Goal: Information Seeking & Learning: Check status

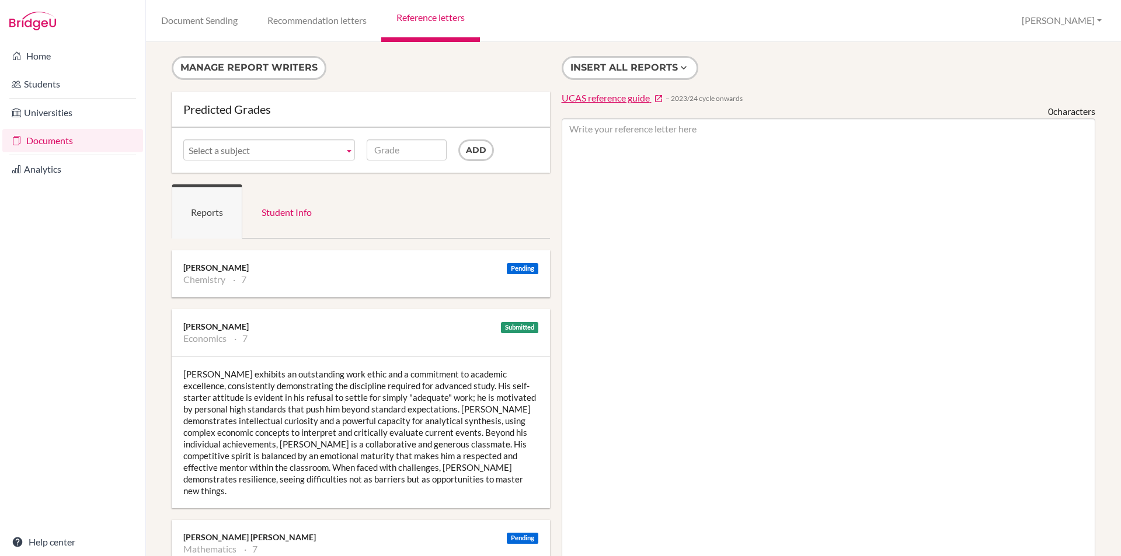
click at [302, 282] on ul "Chemistry 7" at bounding box center [360, 280] width 355 height 12
click at [208, 268] on div "[PERSON_NAME]" at bounding box center [360, 268] width 355 height 12
click at [274, 285] on div "Pending Sushma Kumar Chemistry 7" at bounding box center [361, 273] width 378 height 47
click at [243, 390] on div "Matthew exhibits an outstanding work ethic and a commitment to academic excelle…" at bounding box center [361, 433] width 378 height 152
click at [222, 283] on li "Chemistry" at bounding box center [204, 280] width 42 height 12
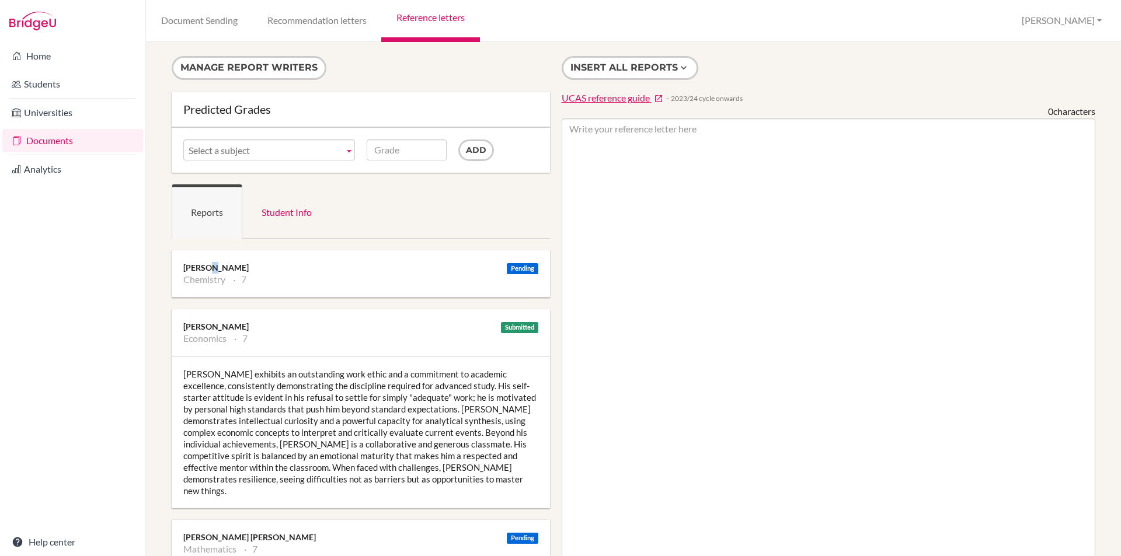
click at [214, 268] on div "Sushma Kumar" at bounding box center [360, 268] width 355 height 12
click at [510, 267] on div "Pending" at bounding box center [523, 268] width 32 height 11
click at [291, 212] on link "Student Info" at bounding box center [286, 211] width 89 height 54
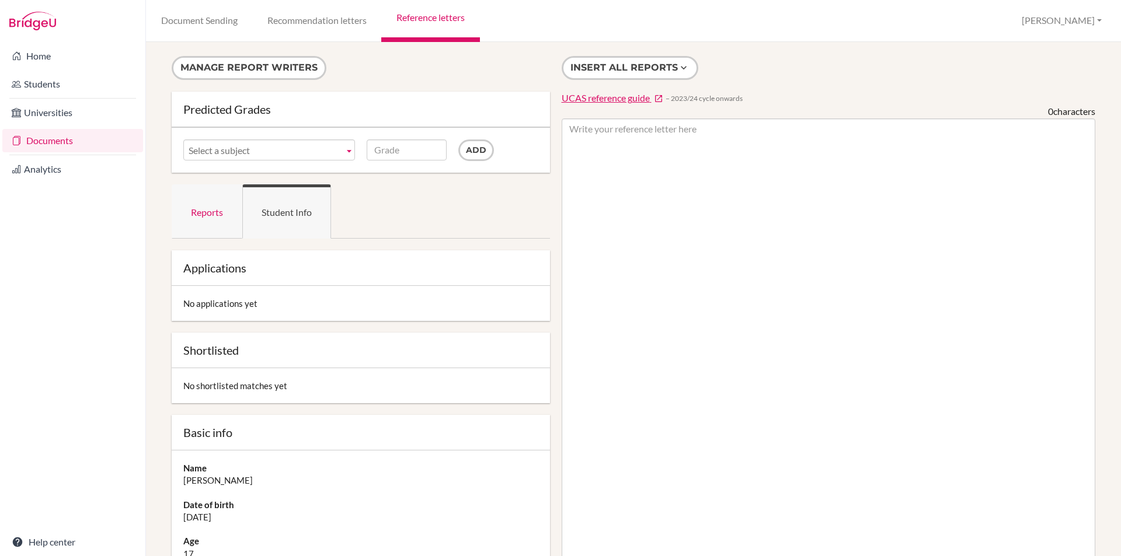
click at [208, 212] on link "Reports" at bounding box center [207, 211] width 71 height 54
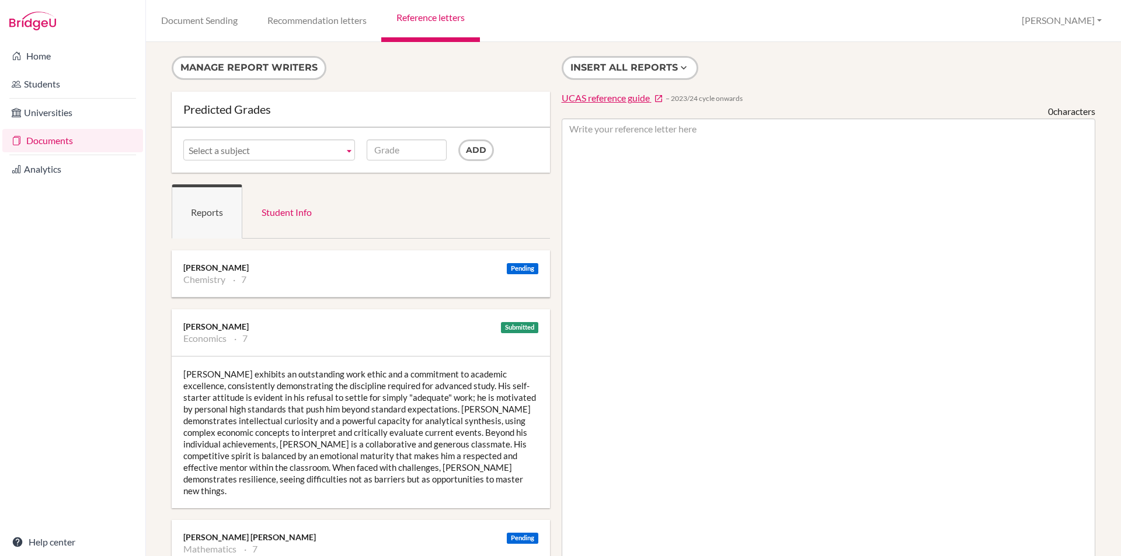
click at [205, 274] on li "Chemistry" at bounding box center [204, 280] width 42 height 12
click at [271, 453] on div "Matthew exhibits an outstanding work ethic and a commitment to academic excelle…" at bounding box center [361, 433] width 378 height 152
click at [250, 65] on button "Manage report writers" at bounding box center [249, 68] width 155 height 24
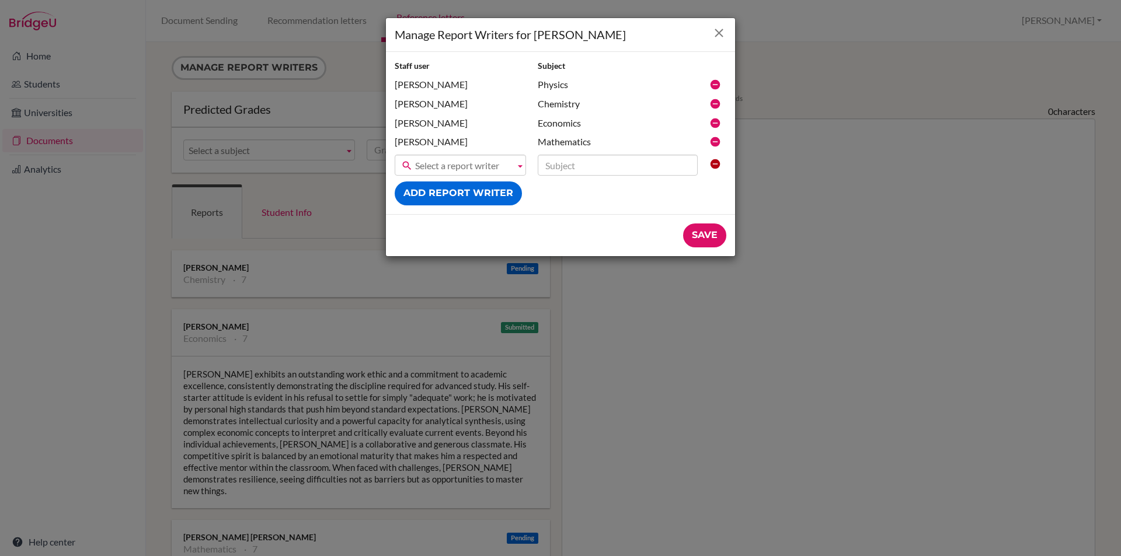
click at [720, 30] on icon "Close" at bounding box center [719, 33] width 15 height 15
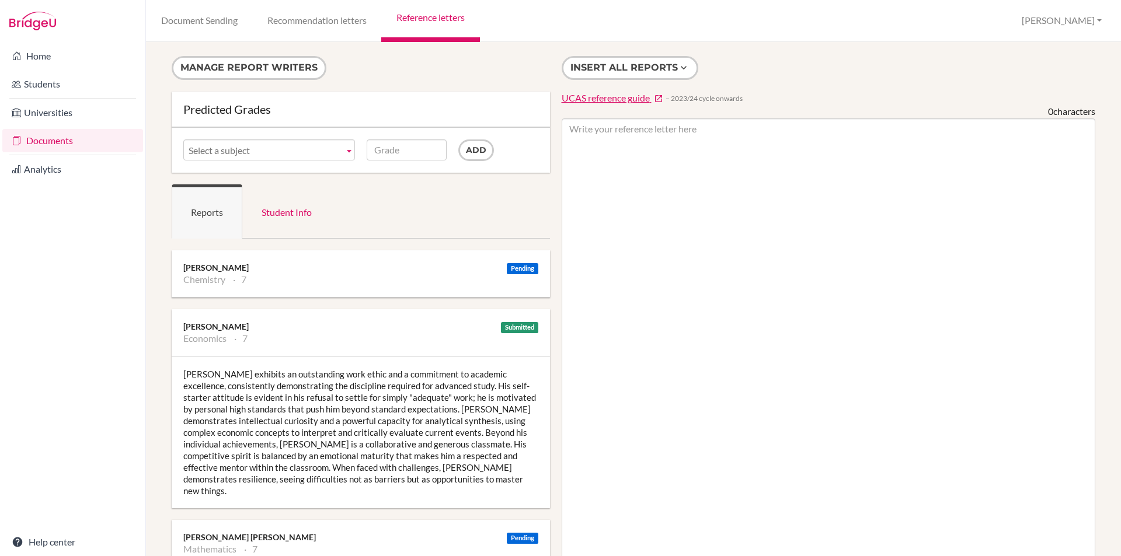
click at [417, 18] on link "Reference letters" at bounding box center [430, 21] width 98 height 42
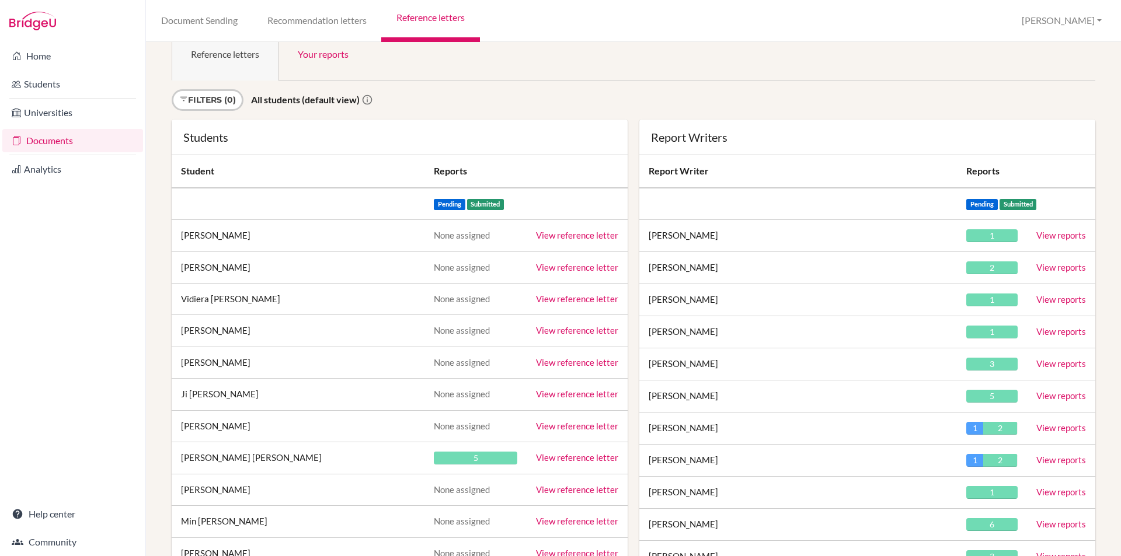
scroll to position [58, 0]
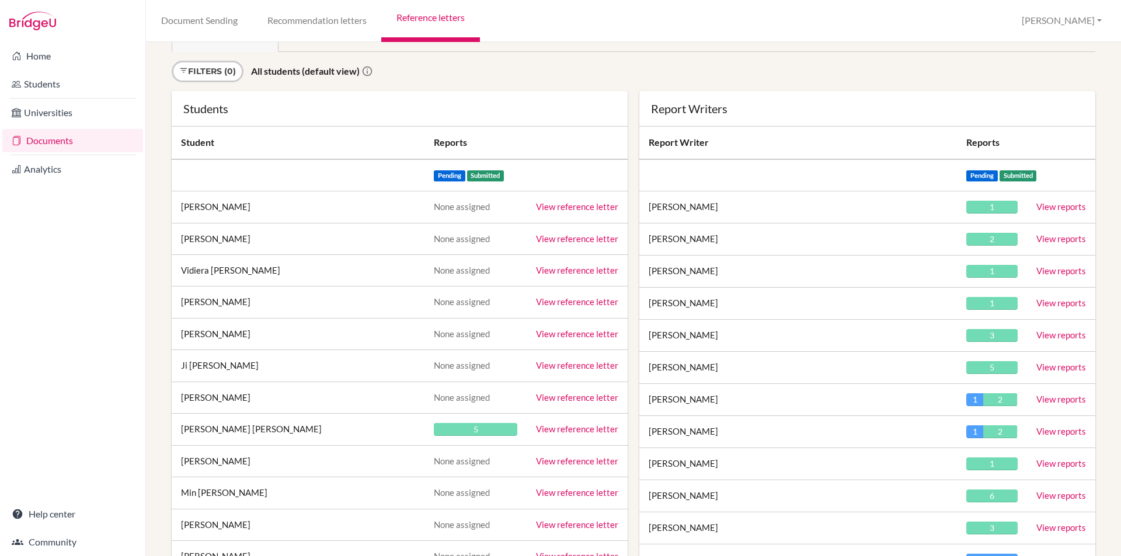
click at [1041, 431] on link "View reports" at bounding box center [1061, 431] width 50 height 11
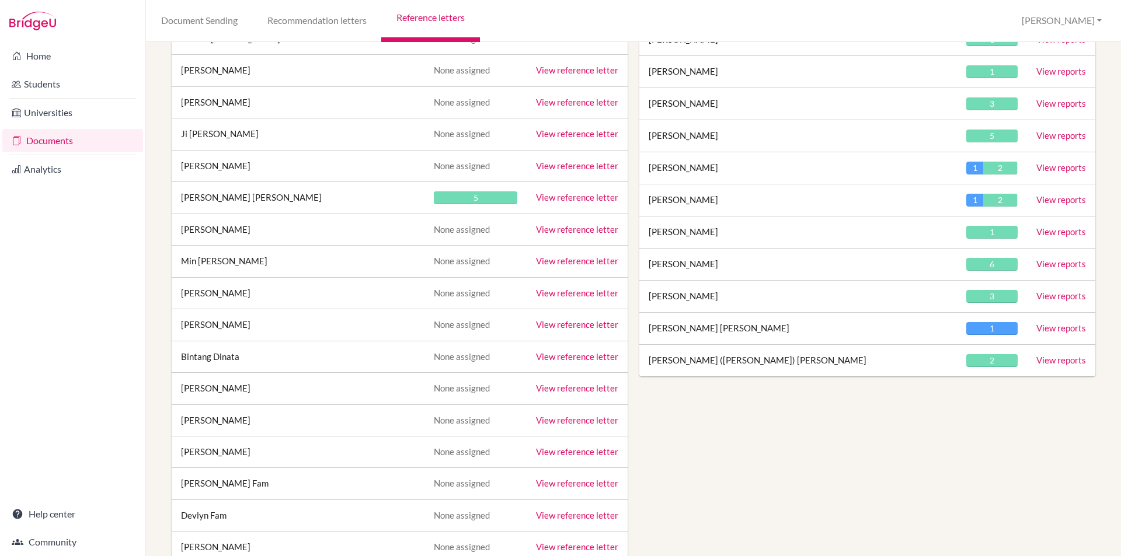
scroll to position [292, 0]
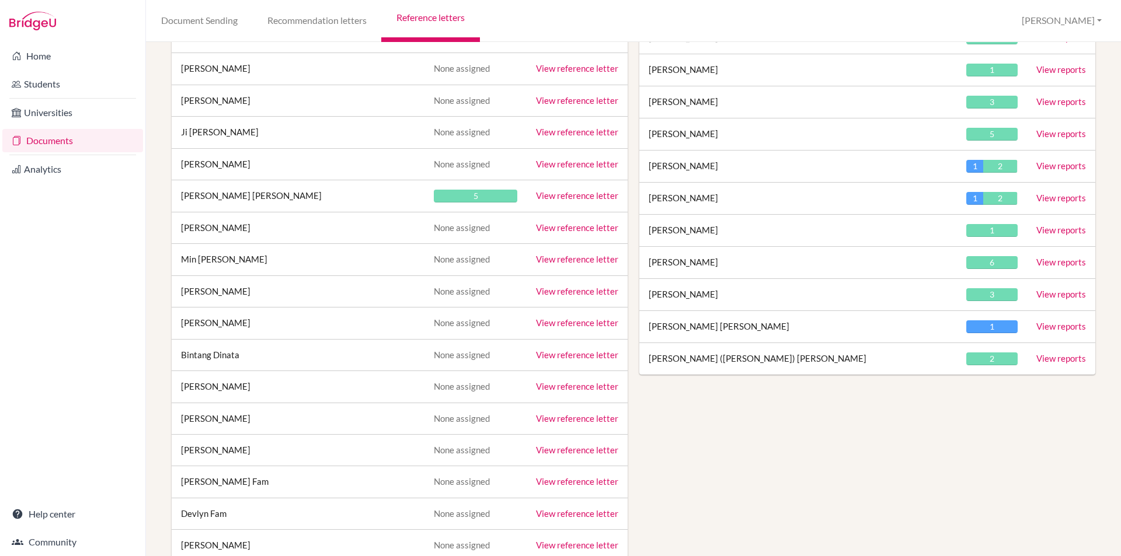
click at [1044, 327] on link "View reports" at bounding box center [1061, 326] width 50 height 11
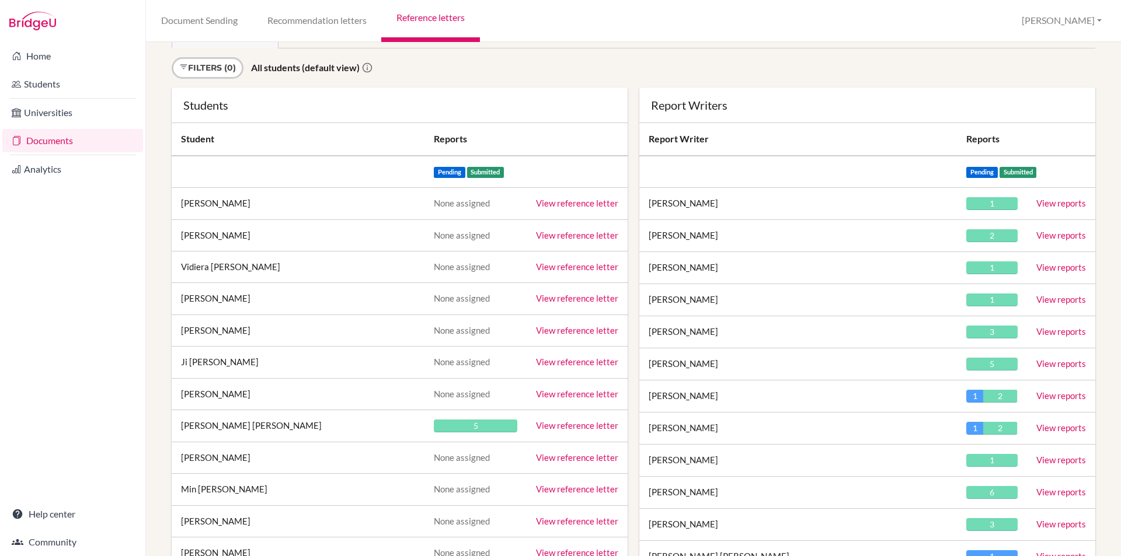
scroll to position [58, 0]
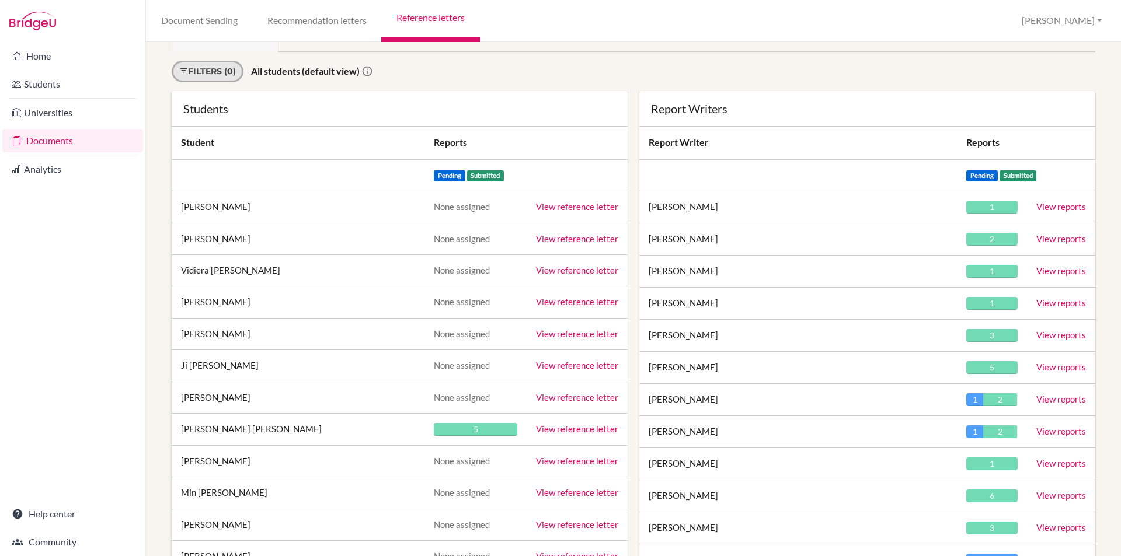
click at [197, 72] on link "Filters (0)" at bounding box center [208, 72] width 72 height 22
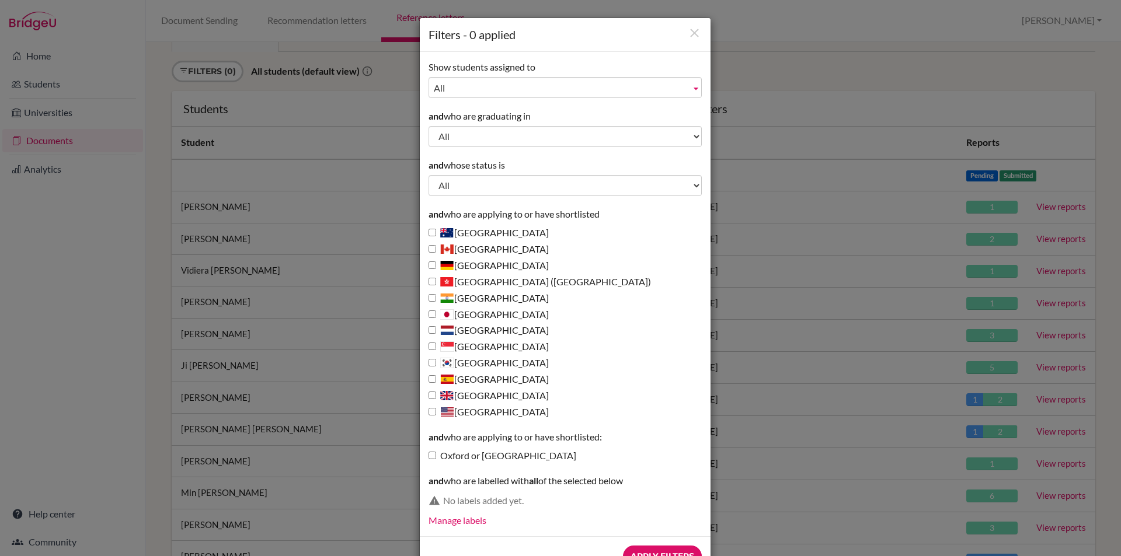
click at [487, 82] on span "All" at bounding box center [560, 88] width 252 height 21
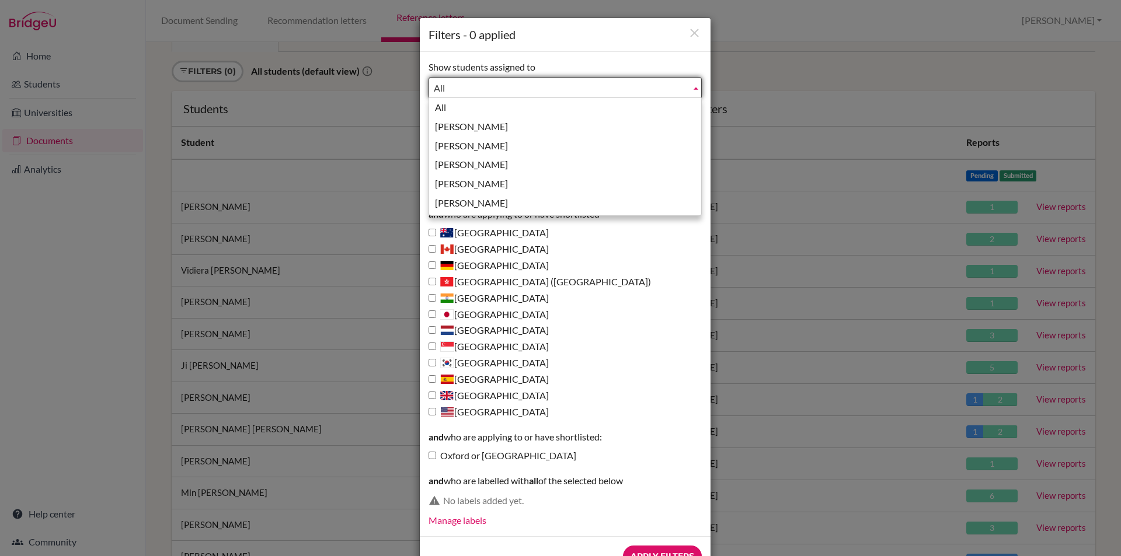
click at [576, 61] on div "Show students assigned to All Brown, Kari Brown, Kari Frallicciardi, Stacey Rus…" at bounding box center [564, 79] width 273 height 37
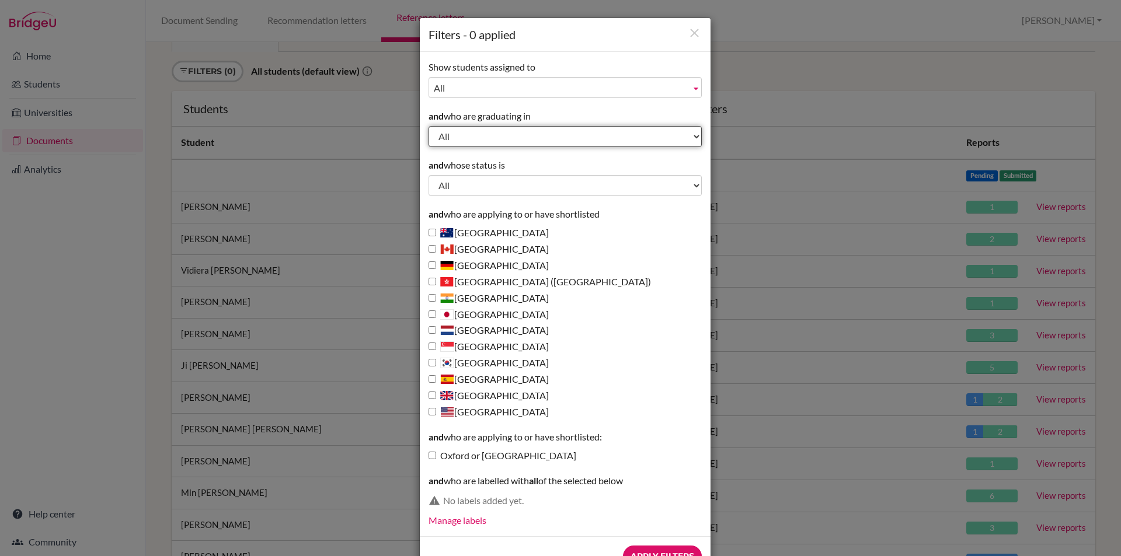
click at [508, 140] on select "All 2028 2027 2026 2025 2024 2023" at bounding box center [564, 136] width 273 height 21
select select "2026"
click at [428, 126] on select "All 2028 2027 2026 2025 2024 2023" at bounding box center [564, 136] width 273 height 21
click at [675, 554] on input "Apply Filters" at bounding box center [662, 557] width 79 height 22
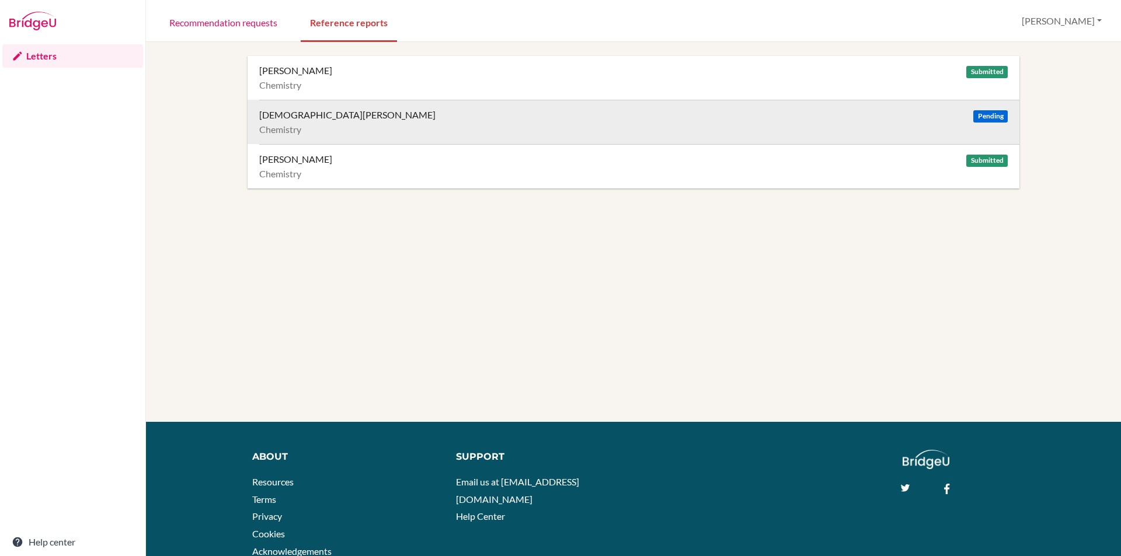
click at [295, 116] on div "[DEMOGRAPHIC_DATA][PERSON_NAME]" at bounding box center [347, 115] width 176 height 12
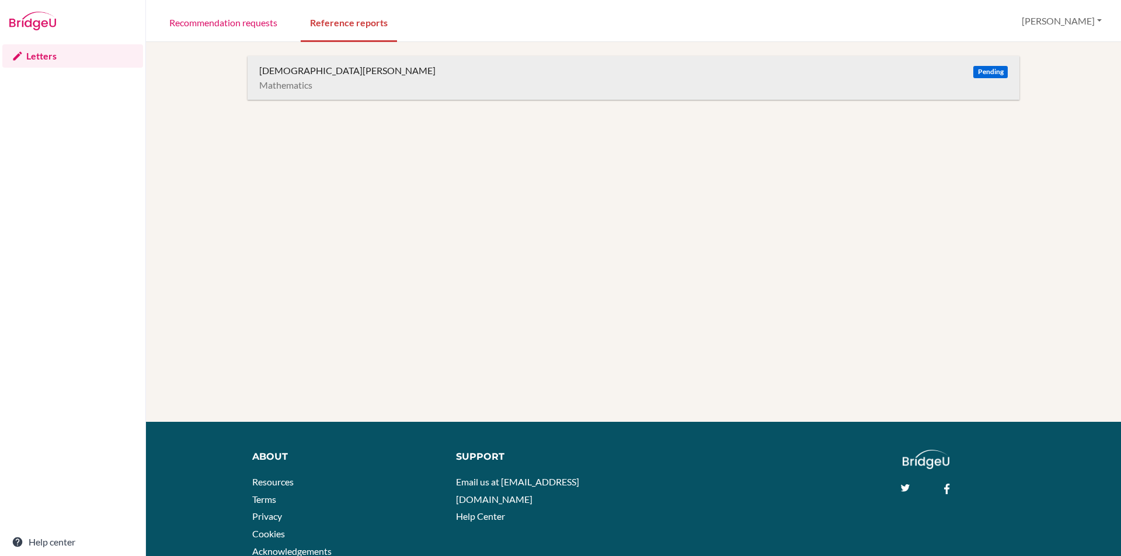
click at [299, 67] on div "Wijono, Matthew" at bounding box center [347, 71] width 176 height 12
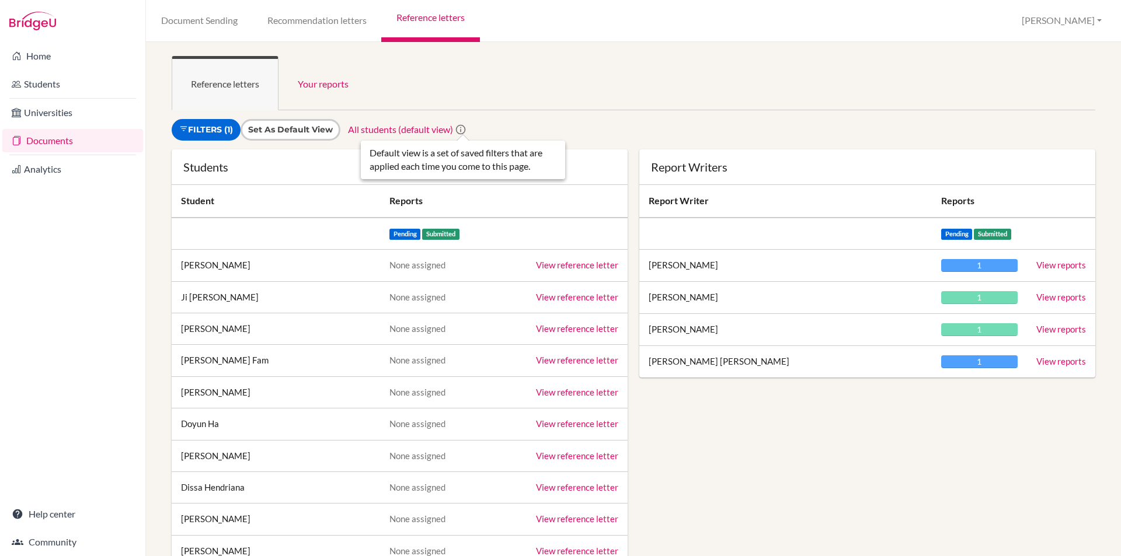
click at [466, 127] on icon at bounding box center [461, 130] width 12 height 12
click at [225, 130] on link "Filters (1)" at bounding box center [206, 130] width 69 height 22
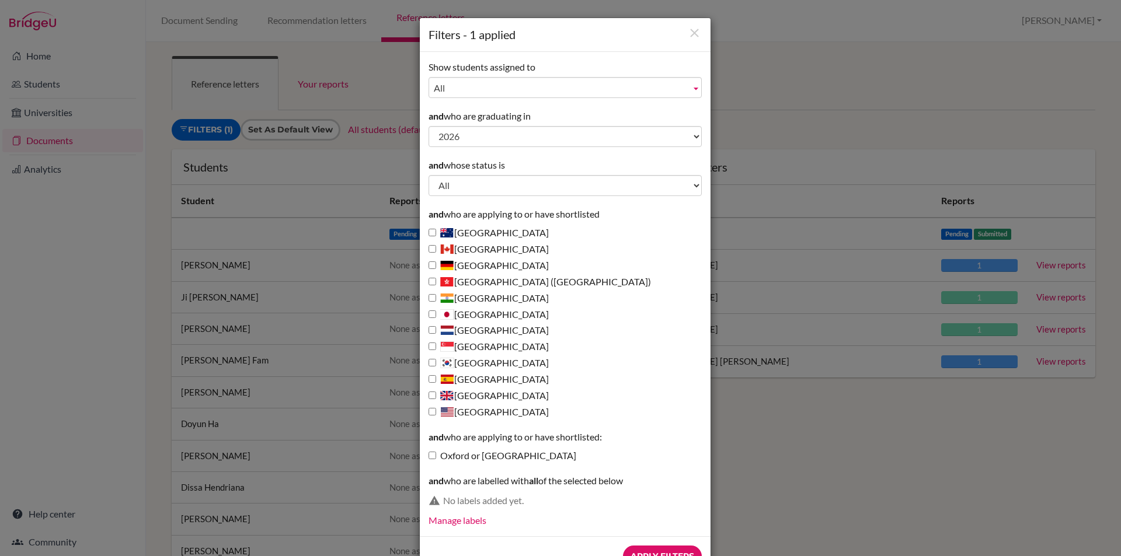
click at [774, 92] on div "Filters - 1 applied Show students assigned to All [PERSON_NAME] [PERSON_NAME] […" at bounding box center [560, 278] width 1121 height 556
